Goal: Find specific page/section: Find specific page/section

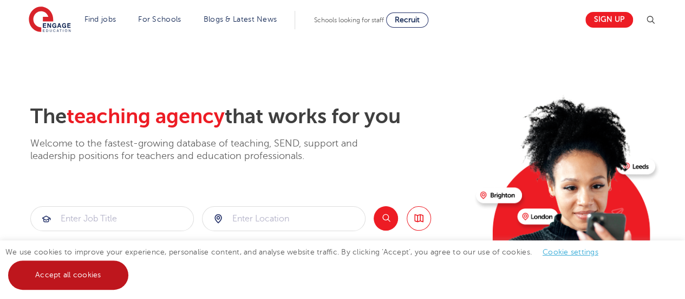
click at [80, 270] on link "Accept all cookies" at bounding box center [68, 274] width 120 height 29
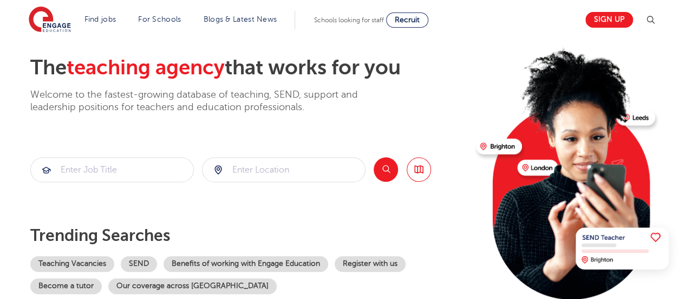
scroll to position [108, 0]
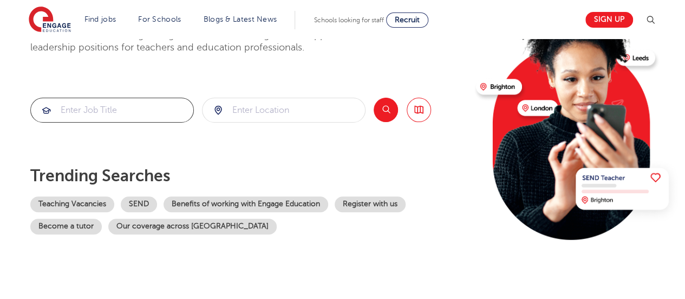
click at [93, 114] on input "search" at bounding box center [112, 110] width 163 height 24
click at [243, 112] on input "search" at bounding box center [284, 110] width 163 height 24
type input "oxfirdshire"
click at [387, 108] on button "Search" at bounding box center [386, 110] width 24 height 24
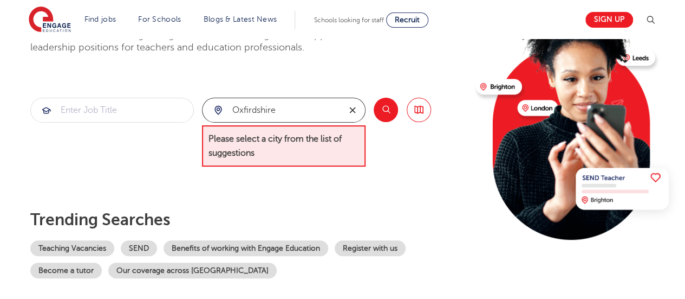
click at [355, 108] on icon "reset" at bounding box center [352, 110] width 11 height 10
click at [333, 110] on input "search" at bounding box center [284, 110] width 163 height 24
type input "Ox"
click at [350, 107] on icon "reset" at bounding box center [352, 110] width 11 height 10
click at [422, 113] on link "Browse all Jobs" at bounding box center [419, 110] width 24 height 24
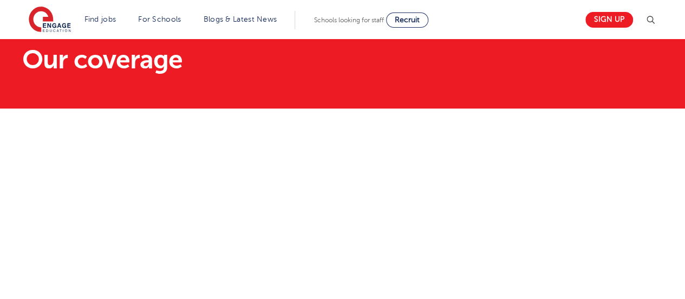
scroll to position [54, 0]
